Goal: Find specific page/section: Find specific page/section

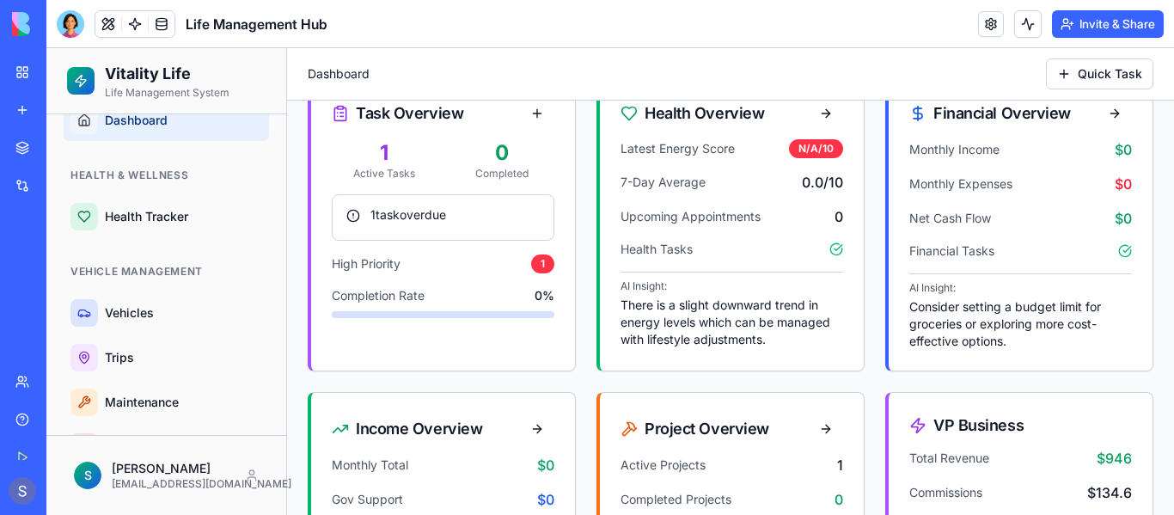
scroll to position [192, 0]
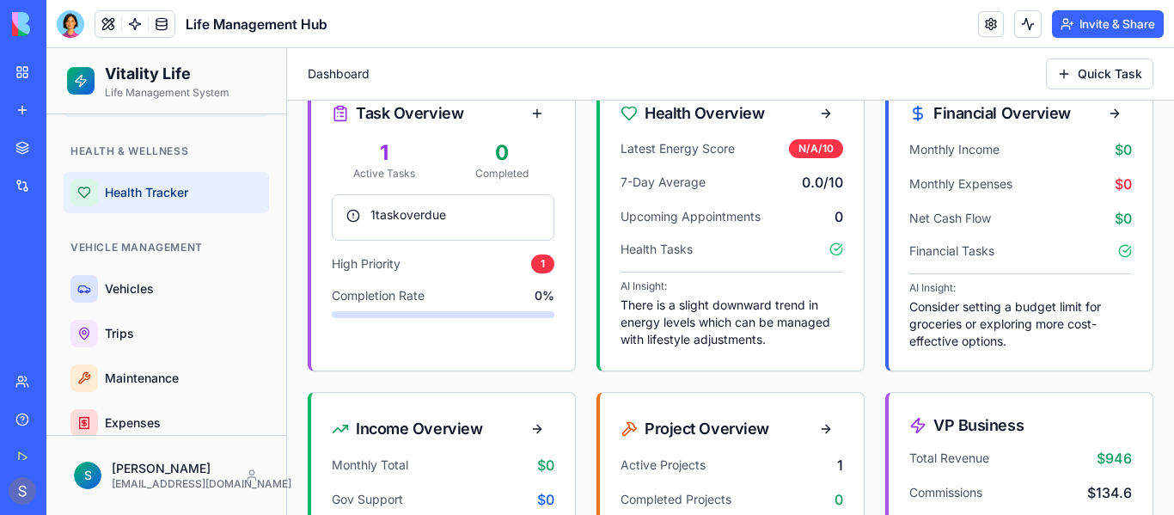
click at [161, 197] on span "Health Tracker" at bounding box center [183, 192] width 157 height 17
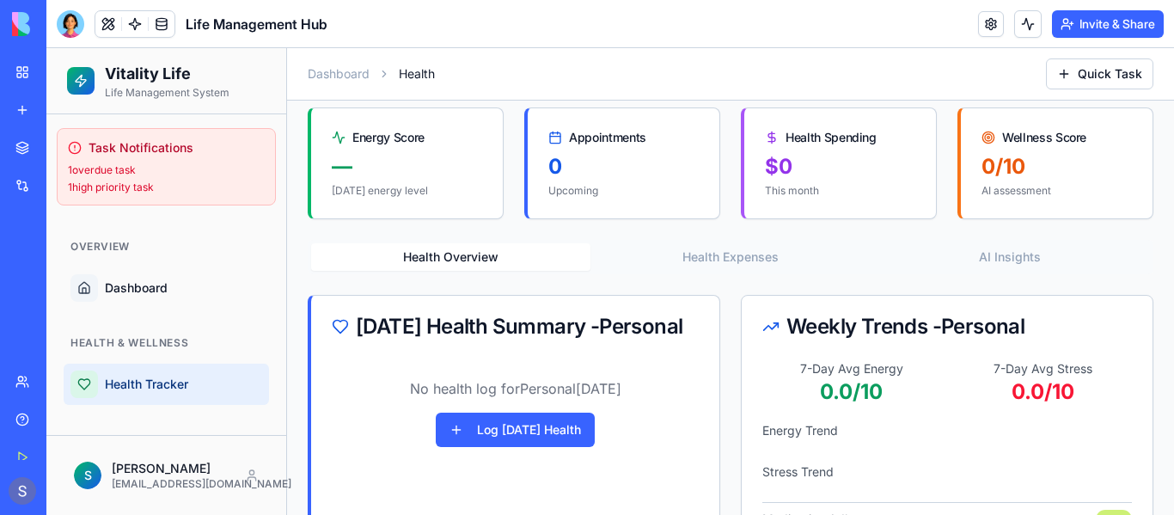
click at [116, 169] on p "1 overdue task" at bounding box center [166, 170] width 197 height 14
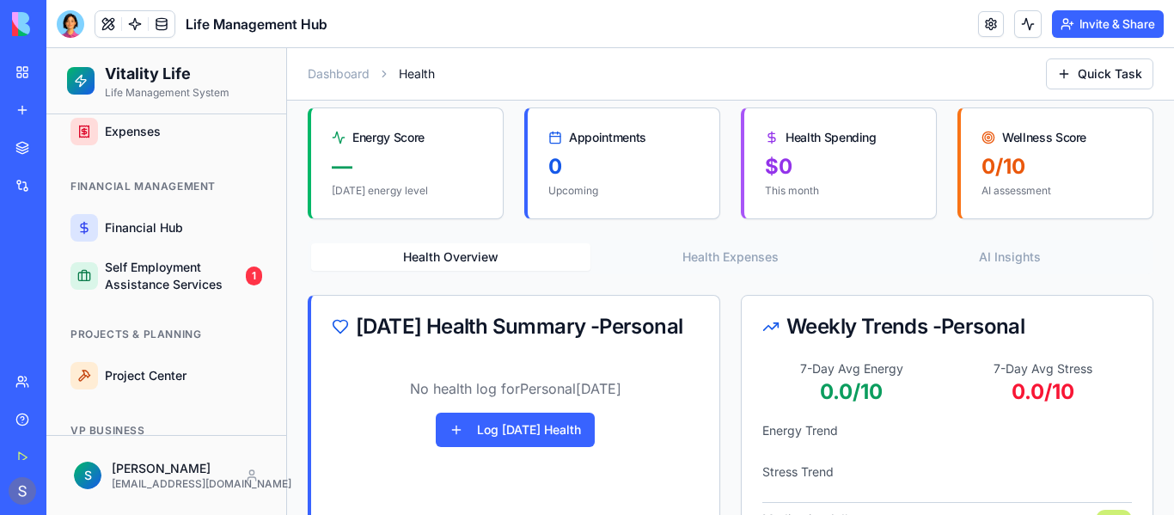
scroll to position [468, 0]
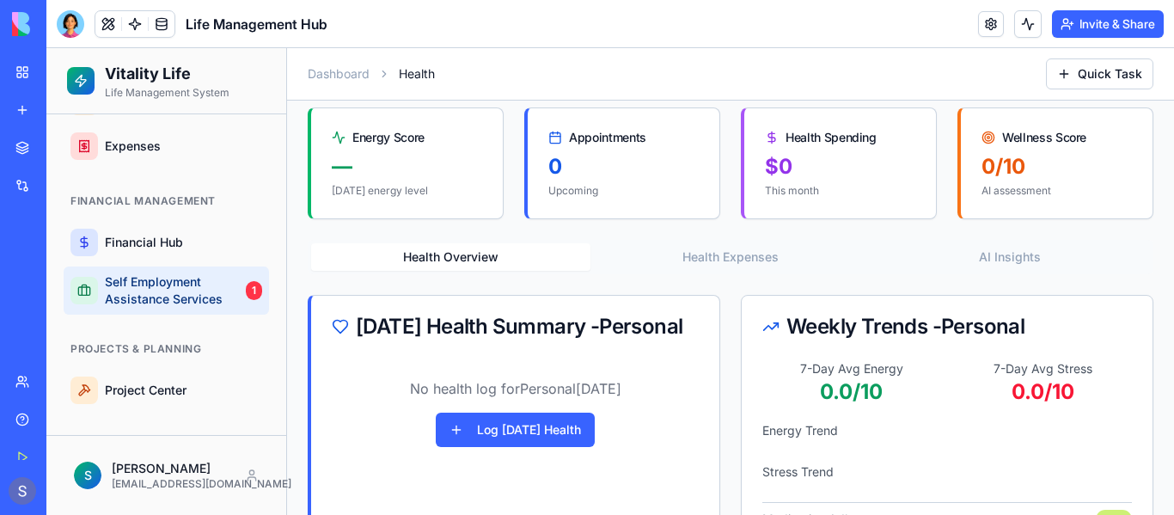
click at [162, 297] on span "Self Employment Assistance Services" at bounding box center [172, 290] width 134 height 34
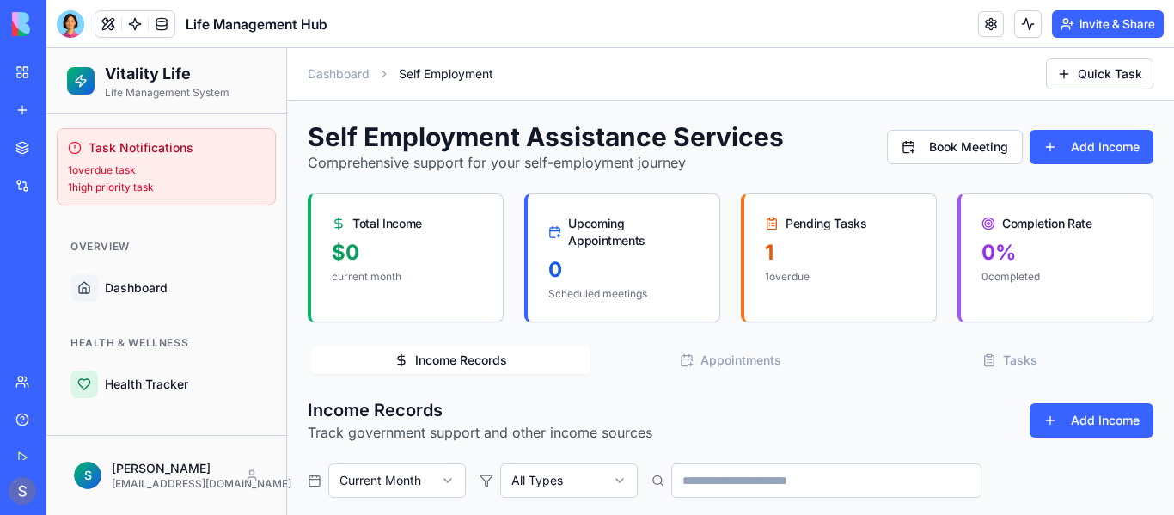
click at [1012, 363] on button "Tasks" at bounding box center [1010, 360] width 279 height 28
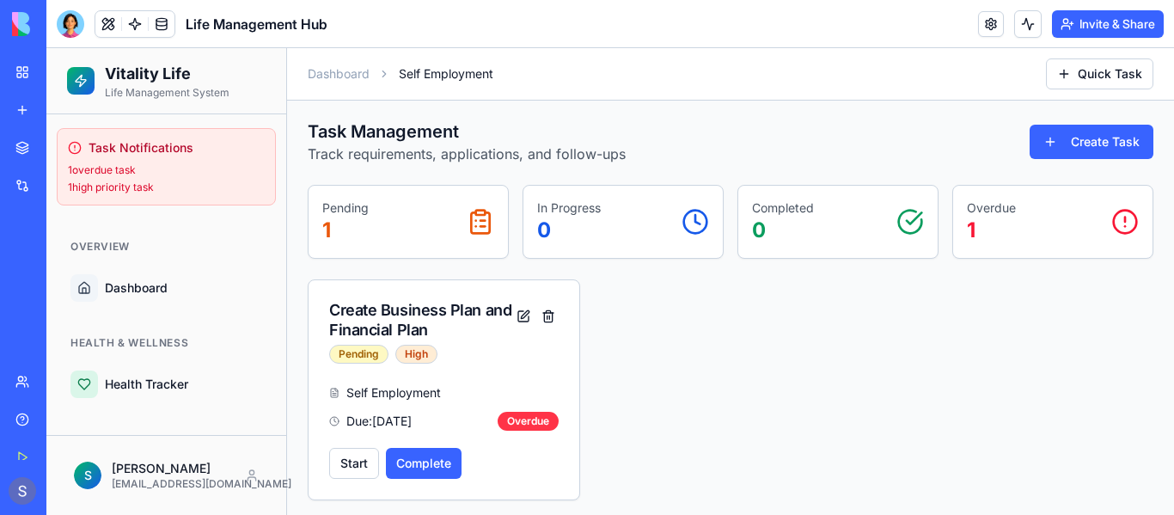
scroll to position [284, 0]
